Goal: Information Seeking & Learning: Compare options

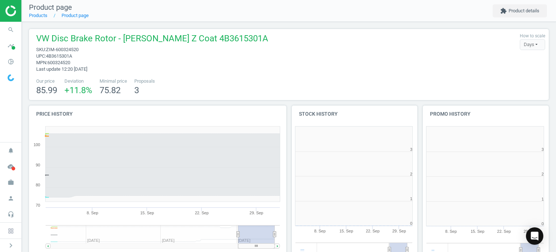
scroll to position [156, 136]
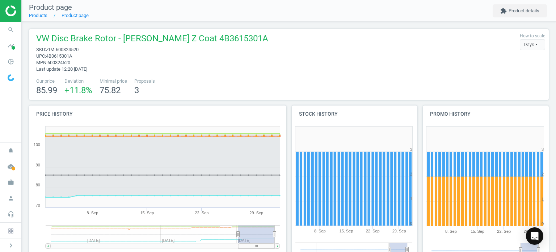
click at [18, 26] on span "search" at bounding box center [11, 30] width 22 height 16
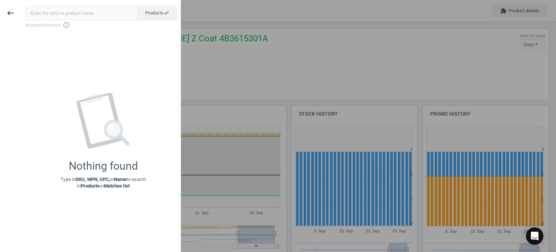
click at [59, 14] on input "text" at bounding box center [82, 13] width 112 height 14
type input "BOR-DS118611"
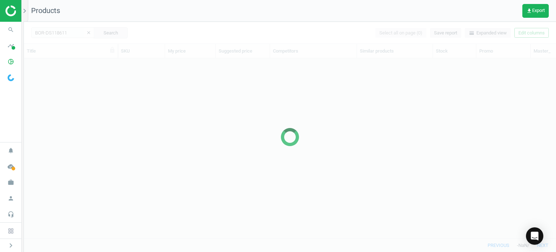
scroll to position [169, 527]
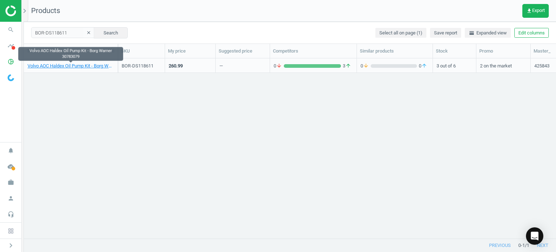
click at [97, 66] on link "Volvo AOC Haldex Oil Pump Kit - Borg Warner 30783079" at bounding box center [71, 66] width 87 height 7
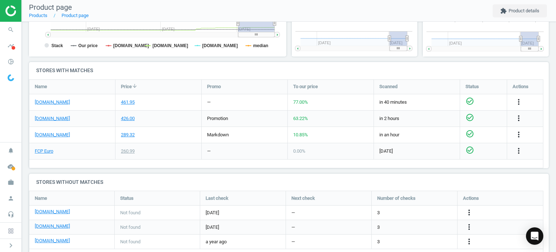
scroll to position [212, 0]
click at [53, 101] on link "[DOMAIN_NAME]" at bounding box center [52, 102] width 35 height 7
click at [40, 149] on link "FCP Euro" at bounding box center [44, 150] width 18 height 7
click at [52, 117] on link "[DOMAIN_NAME]" at bounding box center [52, 118] width 35 height 7
click at [51, 136] on link "[DOMAIN_NAME]" at bounding box center [52, 134] width 35 height 7
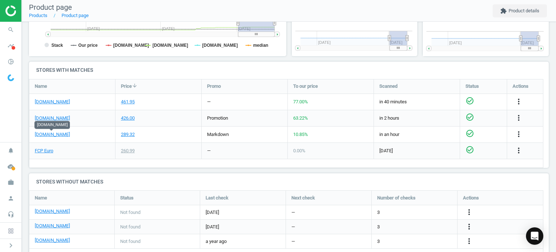
click at [146, 101] on div "461.95" at bounding box center [159, 102] width 86 height 16
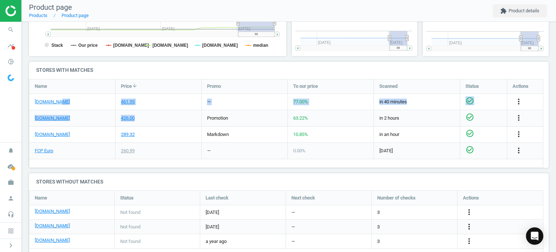
drag, startPoint x: 66, startPoint y: 101, endPoint x: 161, endPoint y: 117, distance: 96.4
click at [161, 79] on div "[DOMAIN_NAME] 461.95 — 77.00 % in 40 minutes check_circle_outline more_vert [DO…" at bounding box center [286, 79] width 514 height 0
drag, startPoint x: 161, startPoint y: 117, endPoint x: 141, endPoint y: 120, distance: 20.1
click at [141, 120] on div "426.00" at bounding box center [159, 118] width 86 height 16
click at [138, 120] on div "426.00" at bounding box center [159, 118] width 86 height 16
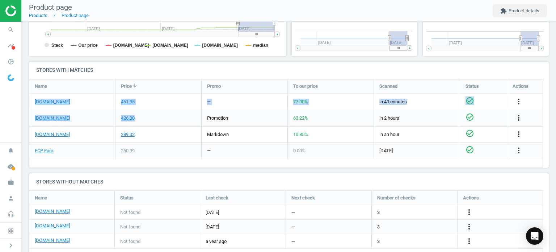
drag, startPoint x: 137, startPoint y: 118, endPoint x: 30, endPoint y: 100, distance: 107.8
click at [30, 79] on div "[DOMAIN_NAME] 461.95 — 77.00 % in 40 minutes check_circle_outline more_vert [DO…" at bounding box center [286, 79] width 514 height 0
click at [146, 114] on div "426.00" at bounding box center [159, 118] width 86 height 16
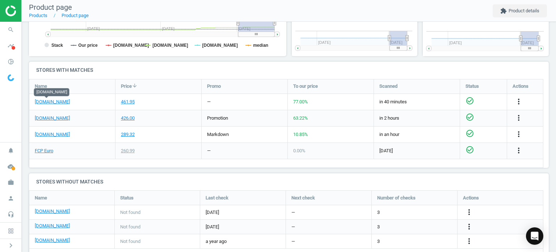
click at [51, 101] on link "[DOMAIN_NAME]" at bounding box center [52, 102] width 35 height 7
drag, startPoint x: 33, startPoint y: 101, endPoint x: 65, endPoint y: 101, distance: 32.2
click at [65, 101] on div "[DOMAIN_NAME]" at bounding box center [72, 102] width 86 height 16
copy link "[DOMAIN_NAME]"
click at [99, 99] on div "[DOMAIN_NAME]" at bounding box center [72, 102] width 86 height 16
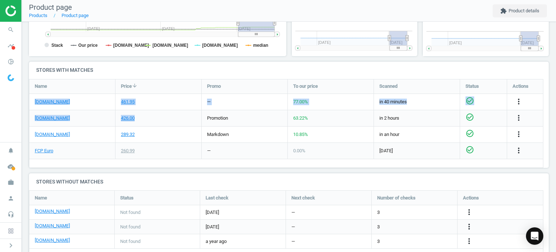
drag, startPoint x: 32, startPoint y: 101, endPoint x: 142, endPoint y: 118, distance: 111.8
click at [142, 79] on div "[DOMAIN_NAME] 461.95 — 77.00 % in 40 minutes check_circle_outline more_vert [DO…" at bounding box center [286, 79] width 514 height 0
copy div "[DOMAIN_NAME] 461.95 — 77.00 % in 40 minutes check_circle_outline more_vert [DO…"
